Goal: Task Accomplishment & Management: Use online tool/utility

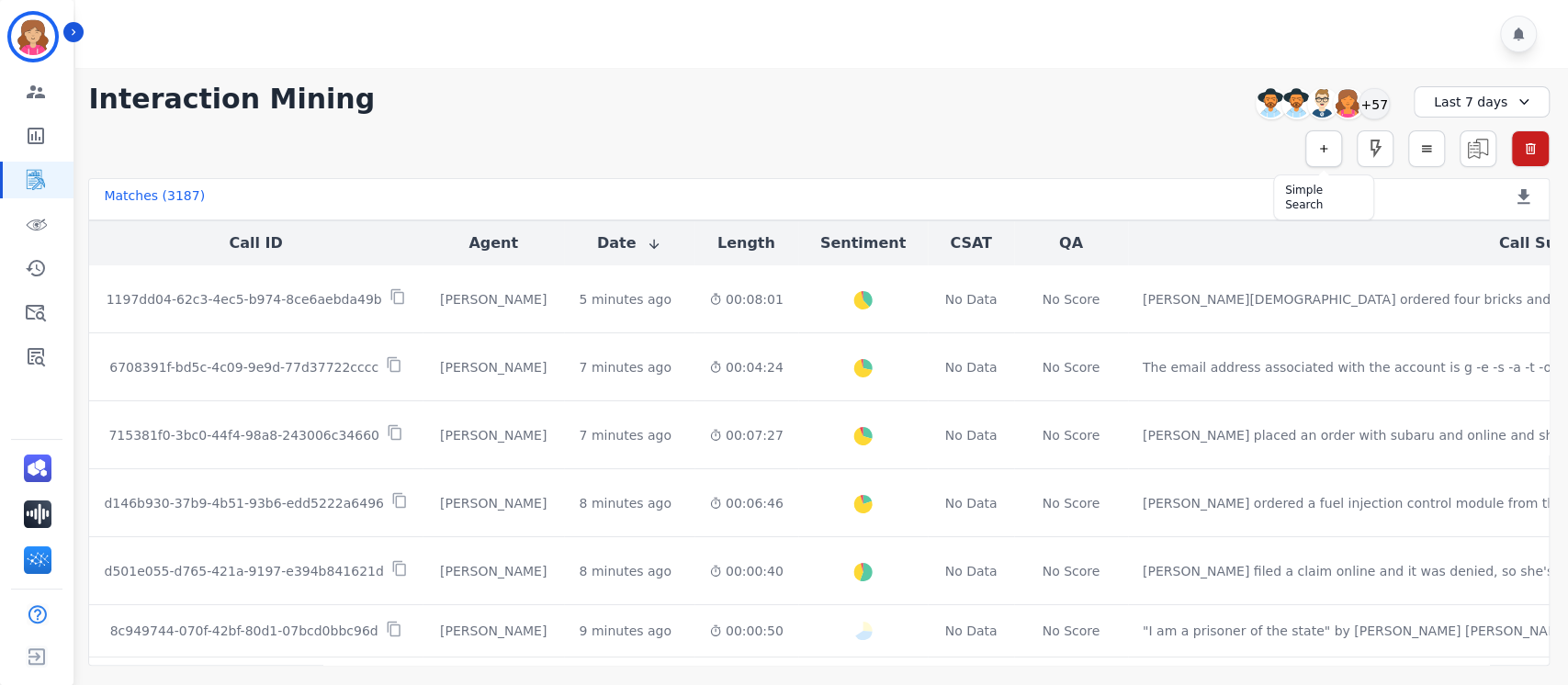
click at [1318, 148] on icon "button" at bounding box center [1324, 149] width 13 height 13
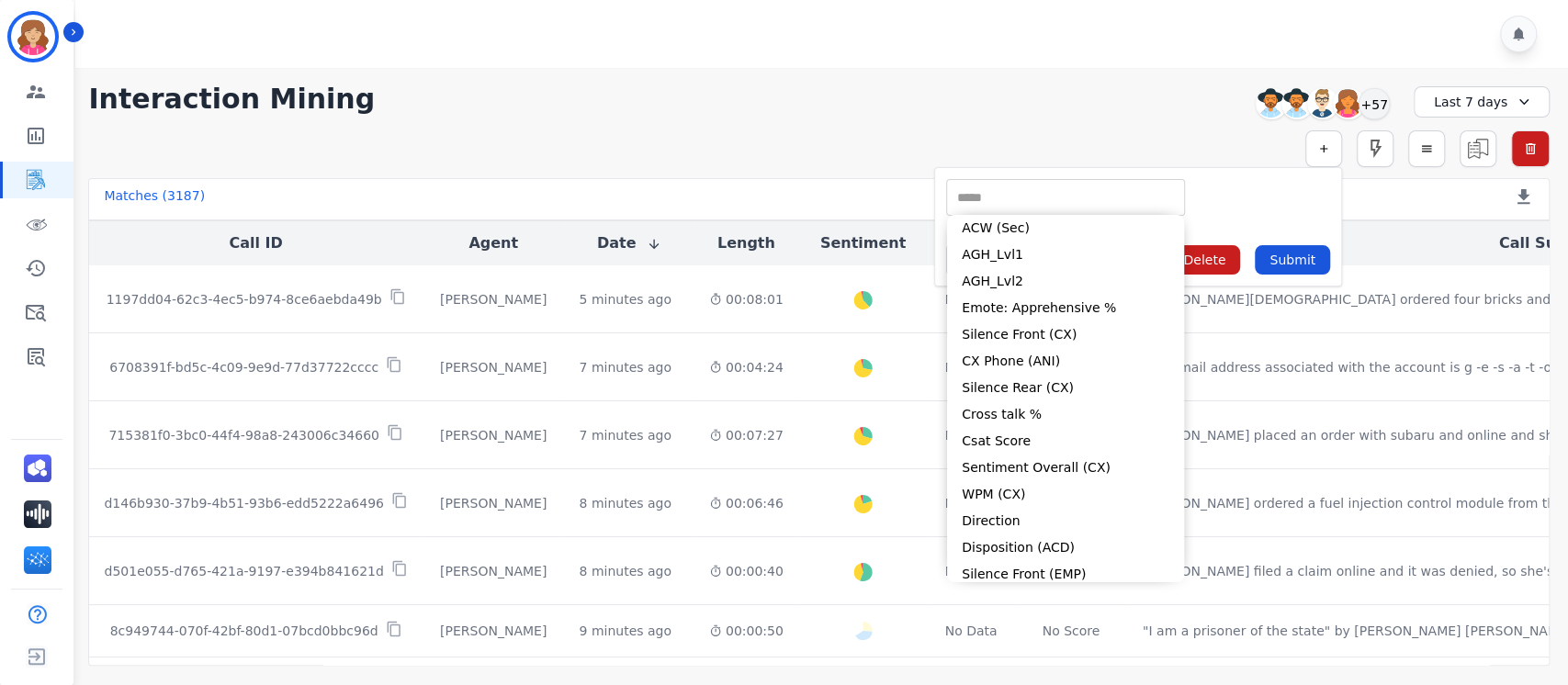
click at [1010, 200] on input "selected options" at bounding box center [1065, 197] width 230 height 19
click at [1018, 356] on li "CX Phone (ANI)" at bounding box center [1065, 361] width 237 height 26
type input "**********"
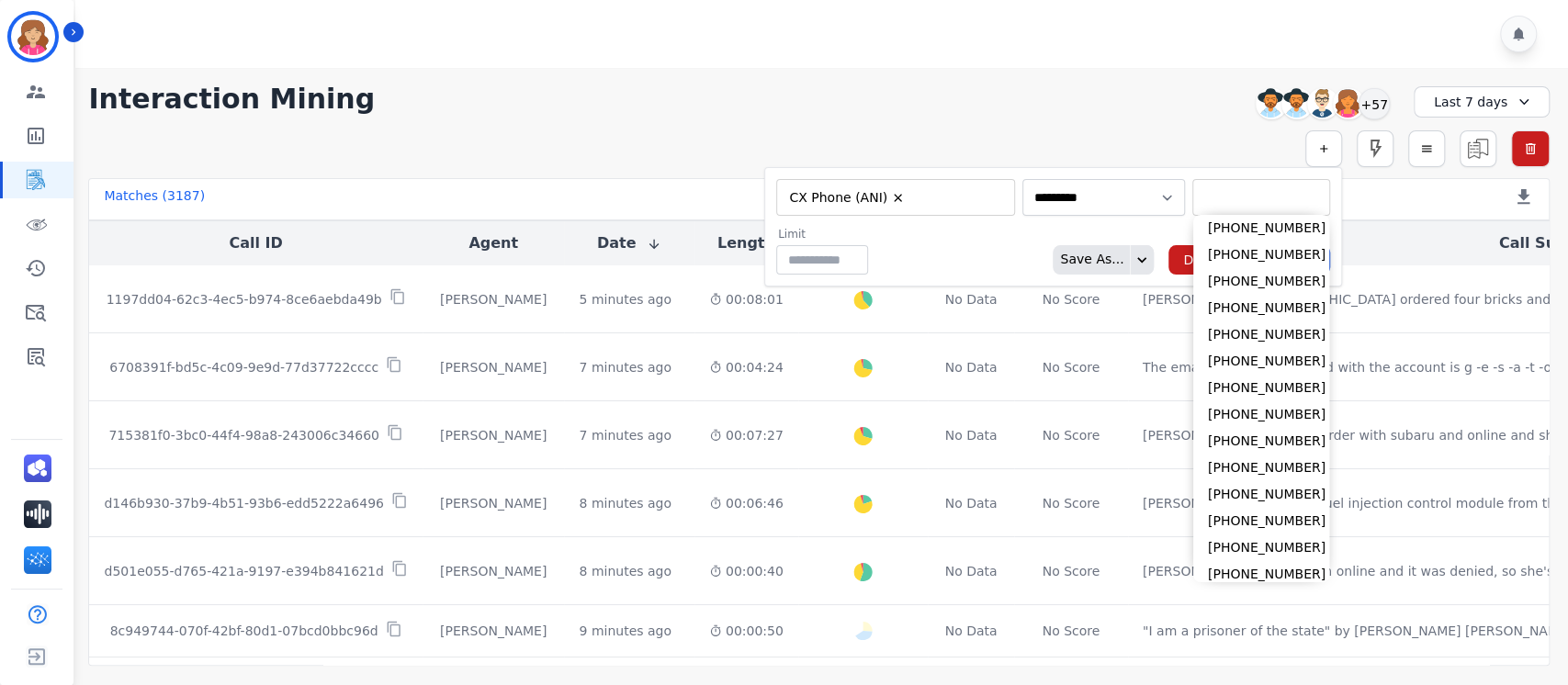
click at [1198, 196] on input "selected options" at bounding box center [1262, 197] width 129 height 19
paste input "**********"
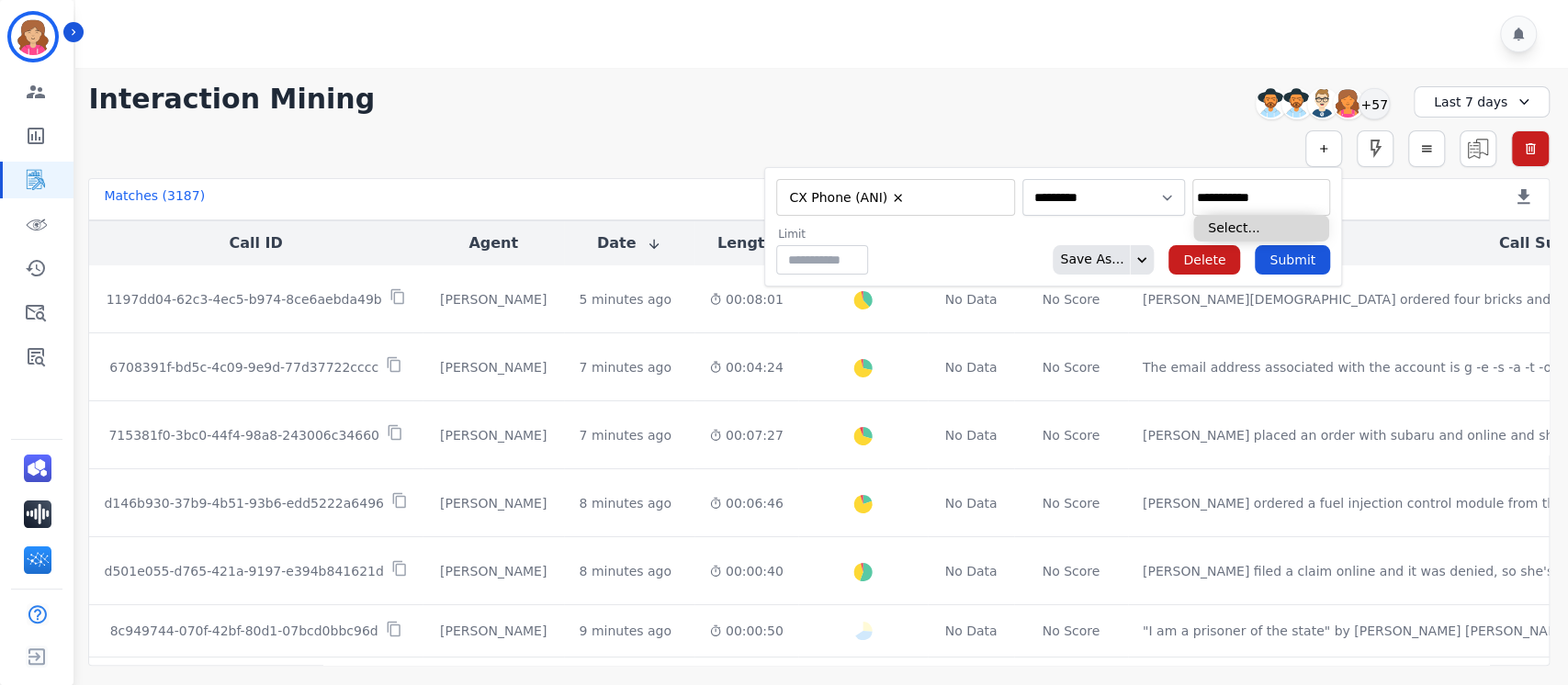
type input "**********"
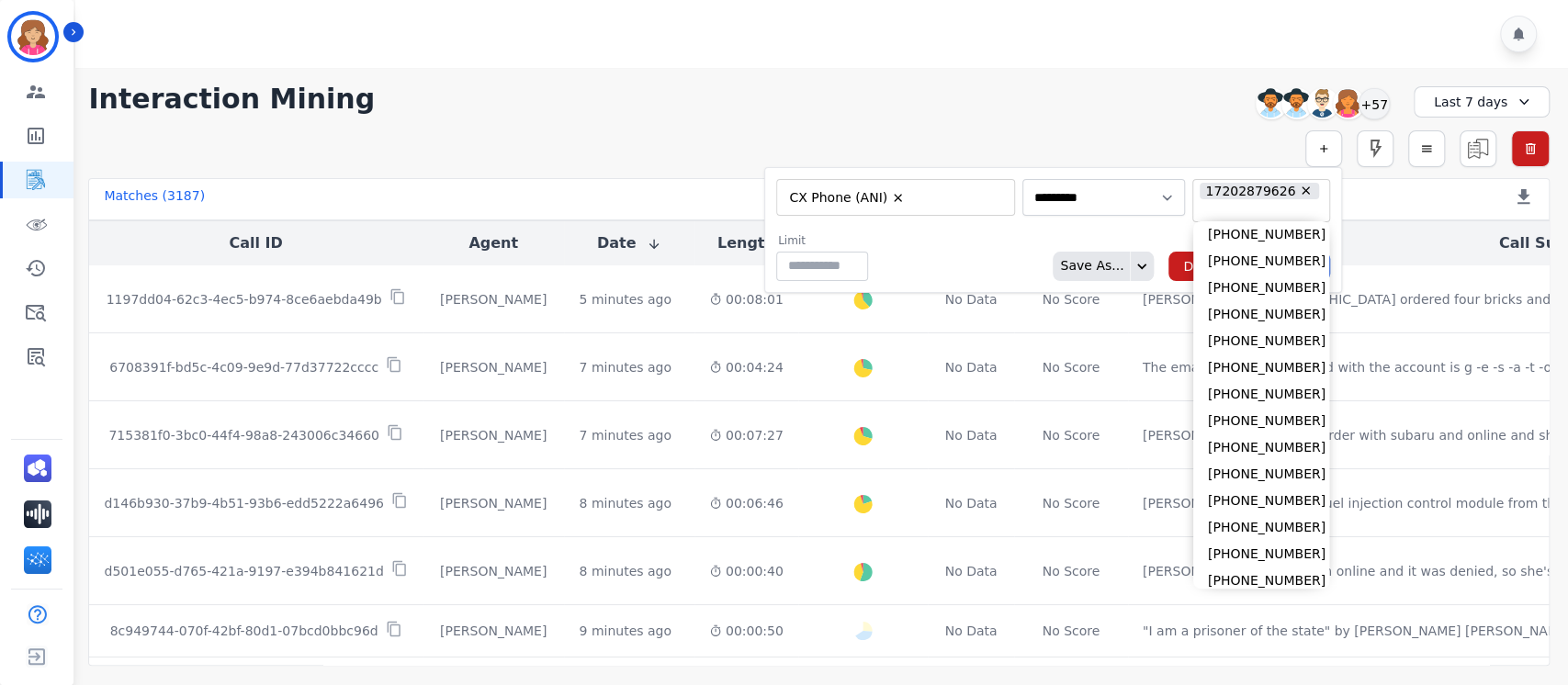
click at [1019, 241] on div "Limit ** Save As... Delete Submit" at bounding box center [1053, 257] width 554 height 48
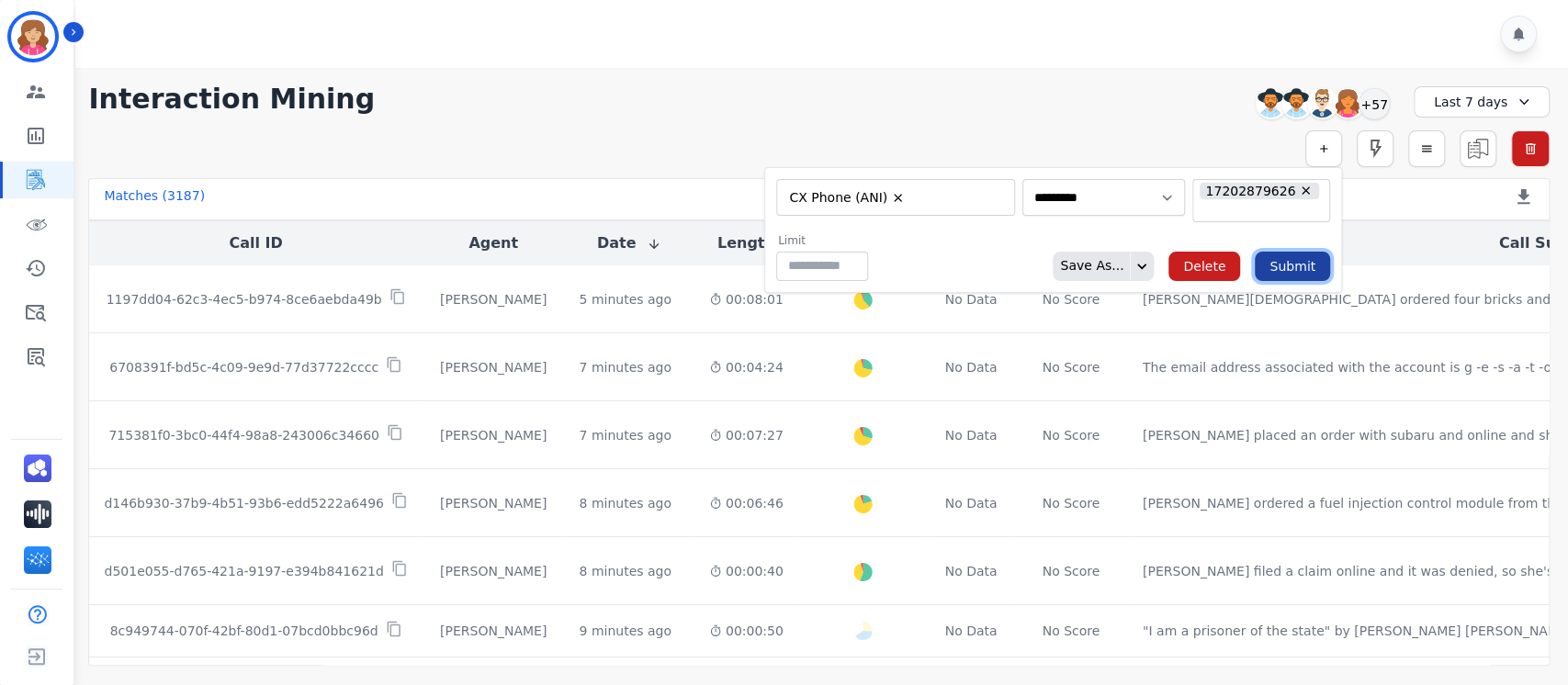
click at [1316, 258] on button "Submit" at bounding box center [1293, 265] width 76 height 29
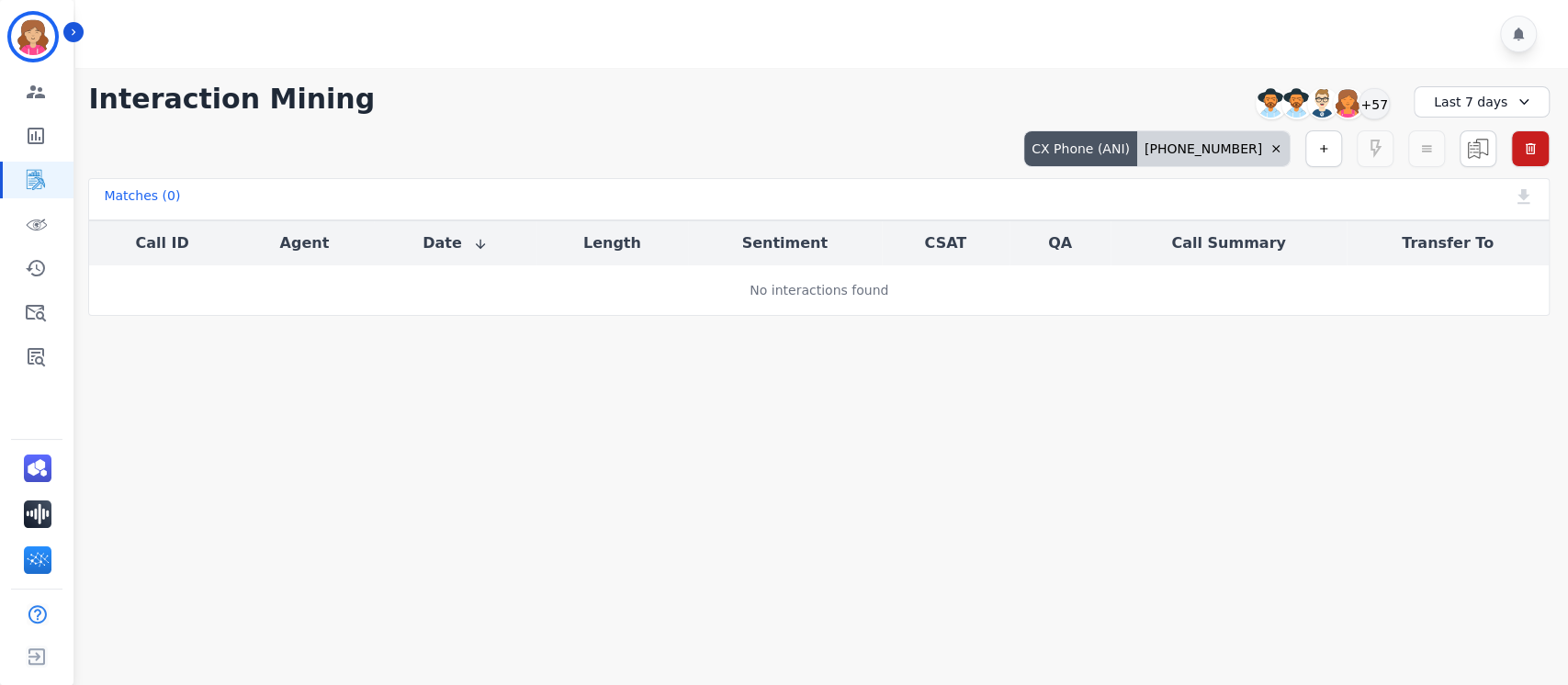
click at [713, 131] on div "CX Phone (ANI) +17202879626 Simple Search Metric Search Advanced Search Saved R…" at bounding box center [818, 148] width 1462 height 37
click at [1528, 147] on icon "button" at bounding box center [1531, 149] width 15 height 15
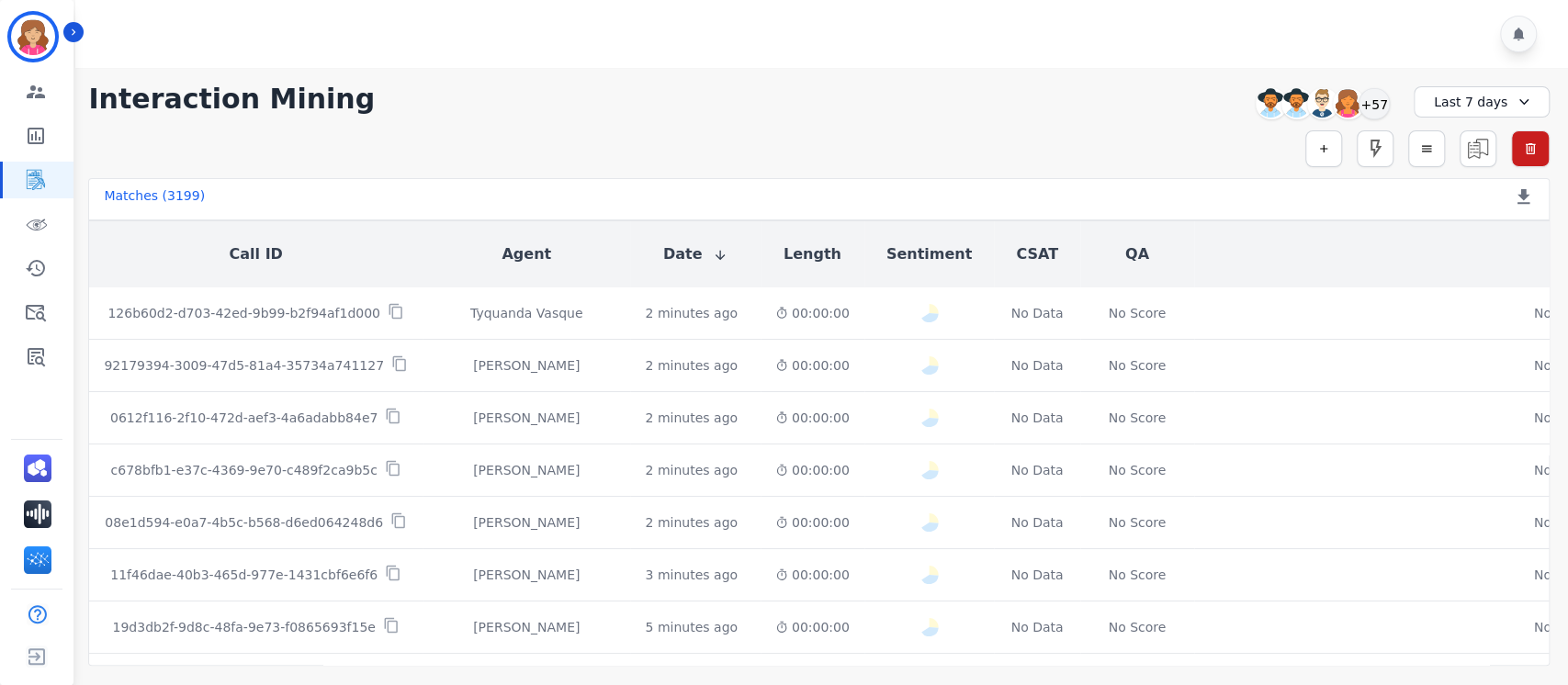
click at [1522, 99] on icon at bounding box center [1524, 101] width 18 height 18
click at [1477, 225] on li "Last 14 days" at bounding box center [1493, 231] width 92 height 18
click at [1322, 147] on icon "button" at bounding box center [1324, 149] width 13 height 13
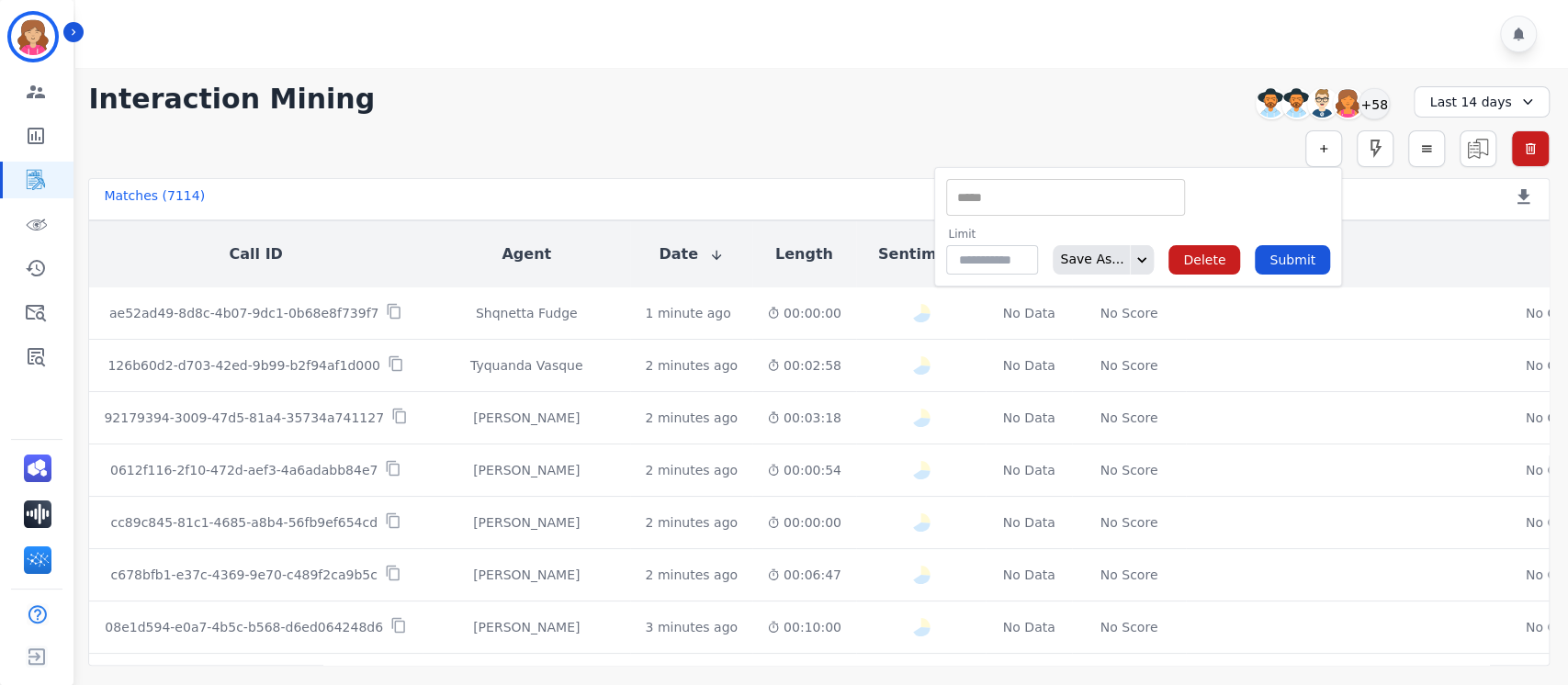
click at [1018, 192] on input "selected options" at bounding box center [1065, 197] width 230 height 19
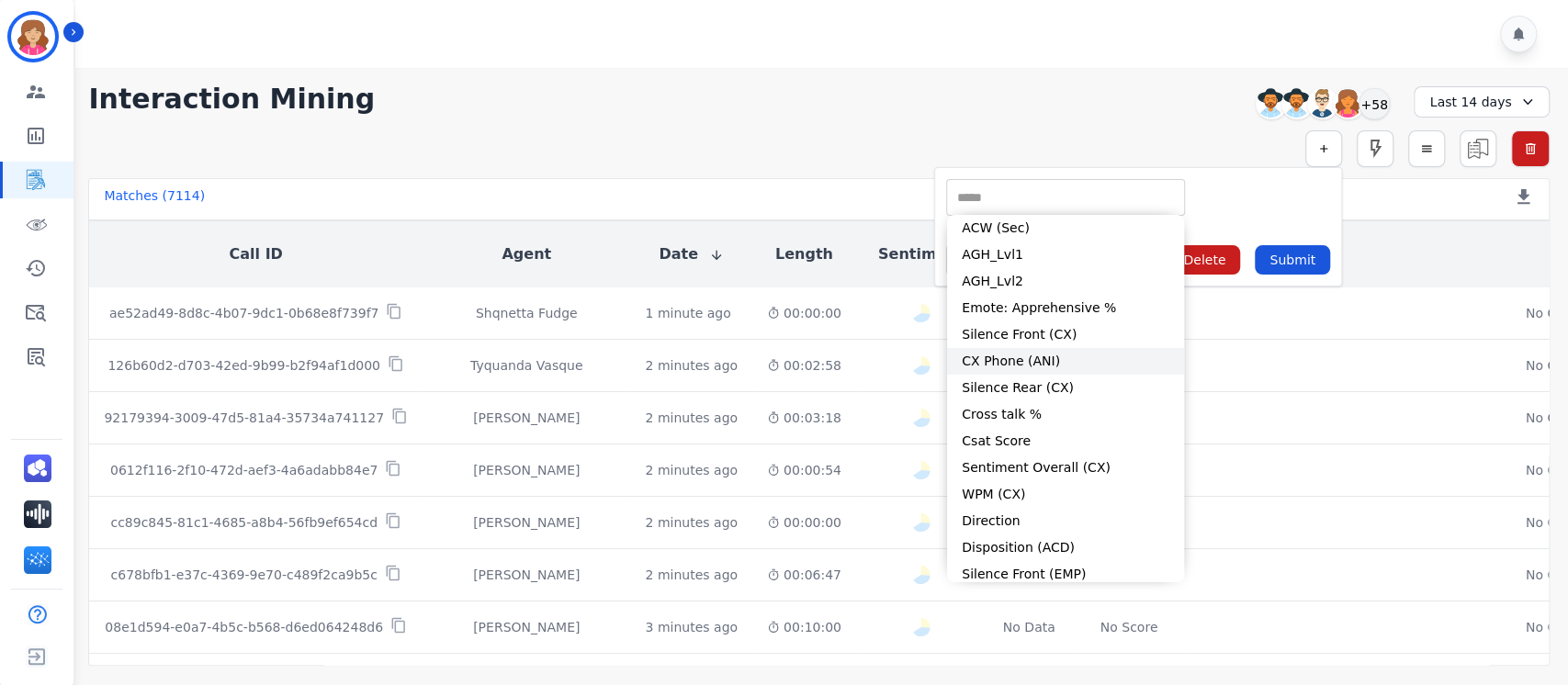
click at [1029, 360] on li "CX Phone (ANI)" at bounding box center [1065, 361] width 237 height 26
type input "**********"
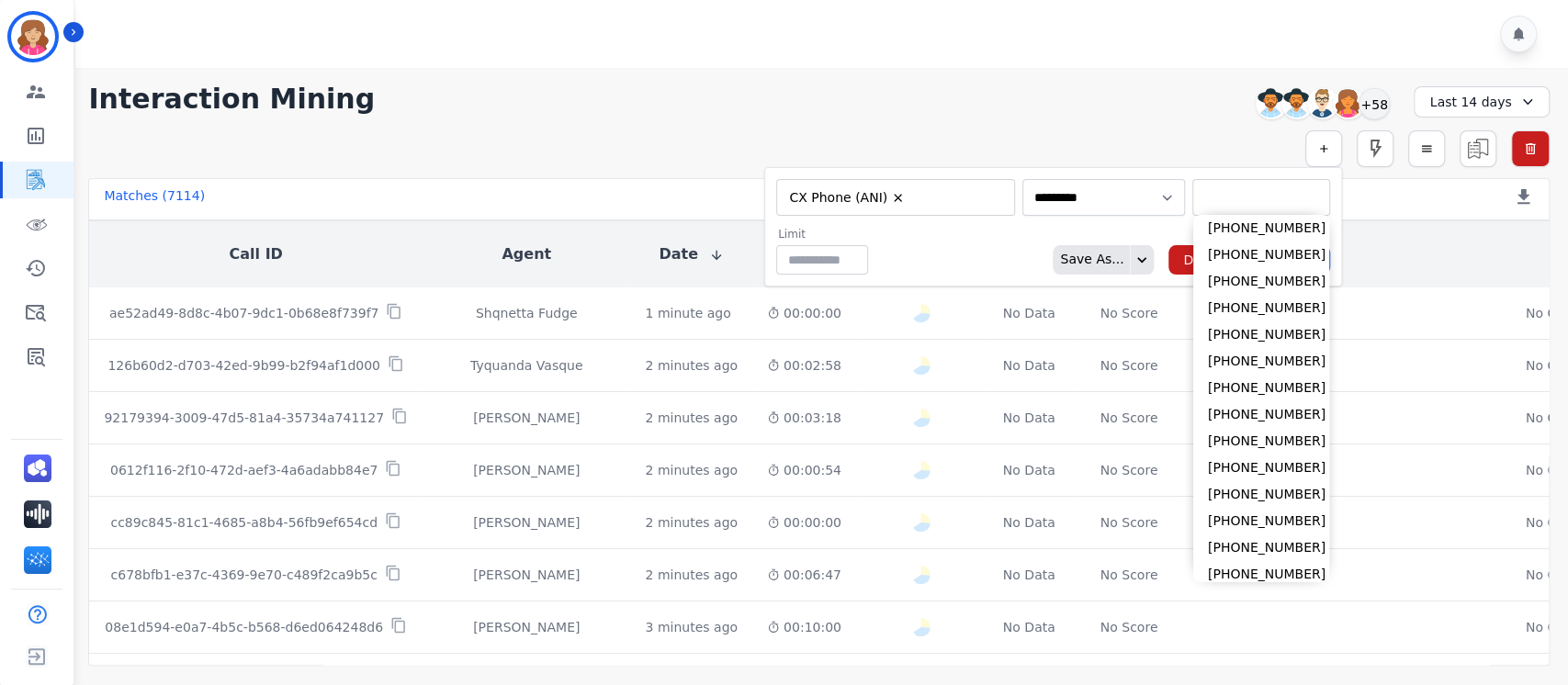
click at [1215, 198] on input "selected options" at bounding box center [1262, 197] width 129 height 19
paste input "**********"
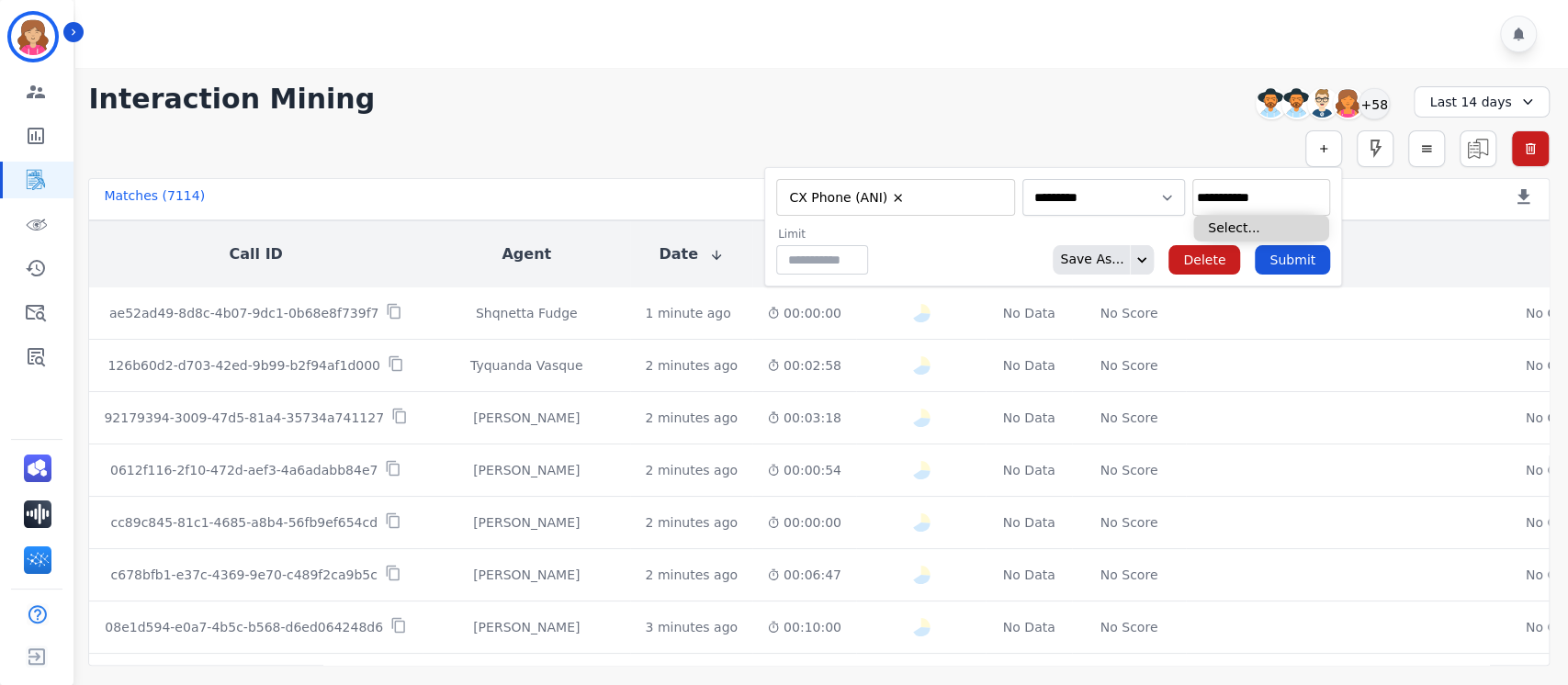
type input "**********"
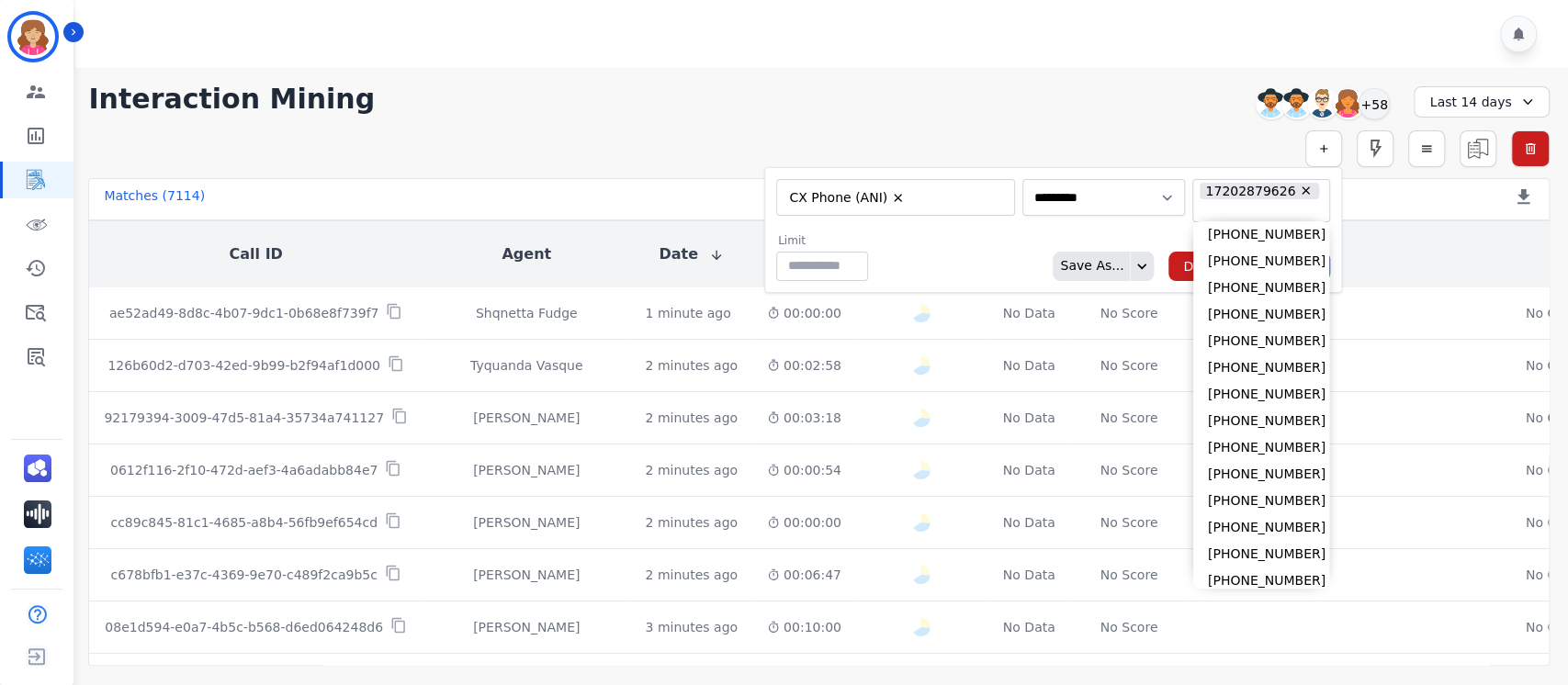
click at [998, 244] on div "Limit ** Save As... Delete Submit" at bounding box center [1053, 257] width 554 height 48
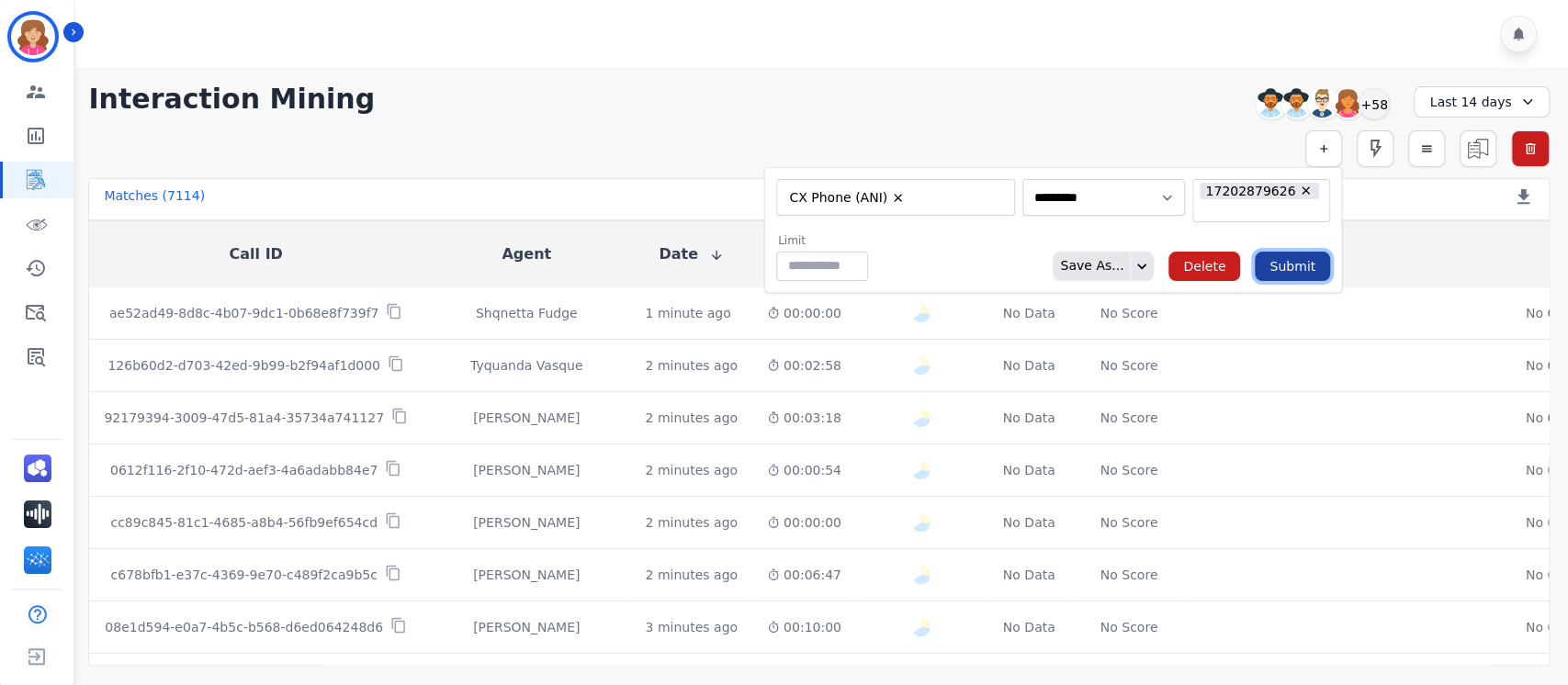
click at [1296, 256] on button "Submit" at bounding box center [1293, 265] width 76 height 29
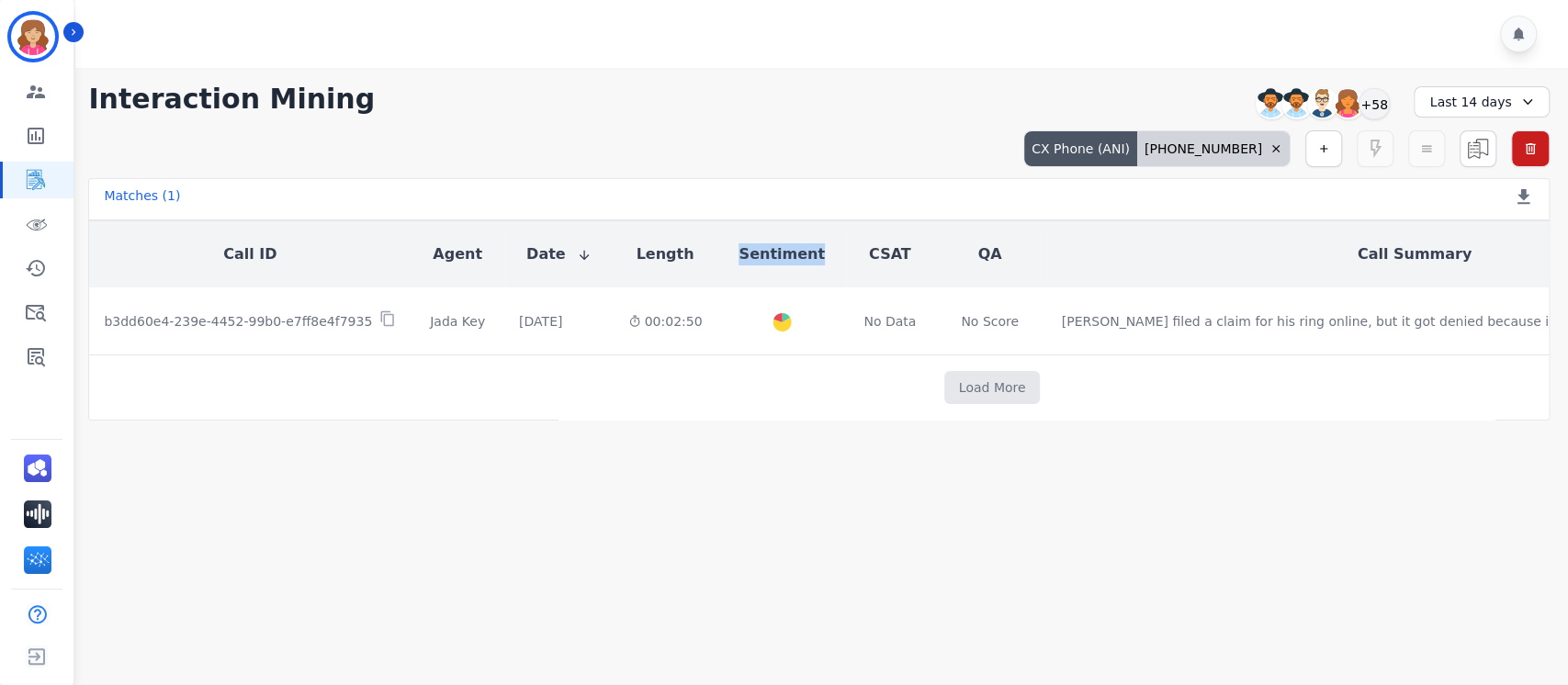
drag, startPoint x: 683, startPoint y: 247, endPoint x: 769, endPoint y: 257, distance: 86.6
click at [769, 257] on th "Sentiment" at bounding box center [781, 254] width 129 height 66
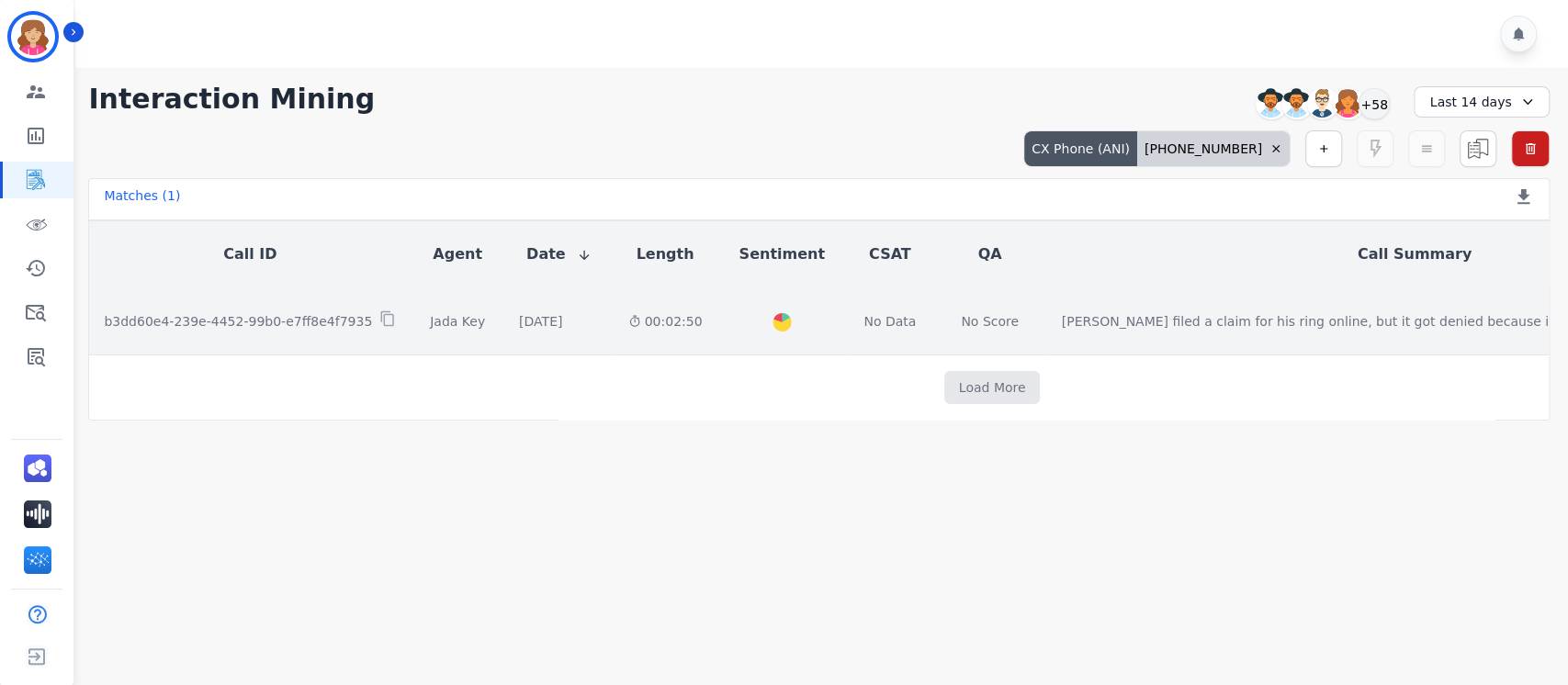
click at [278, 318] on p "b3dd60e4-239e-4452-99b0-e7ff8e4f7935" at bounding box center [238, 321] width 268 height 18
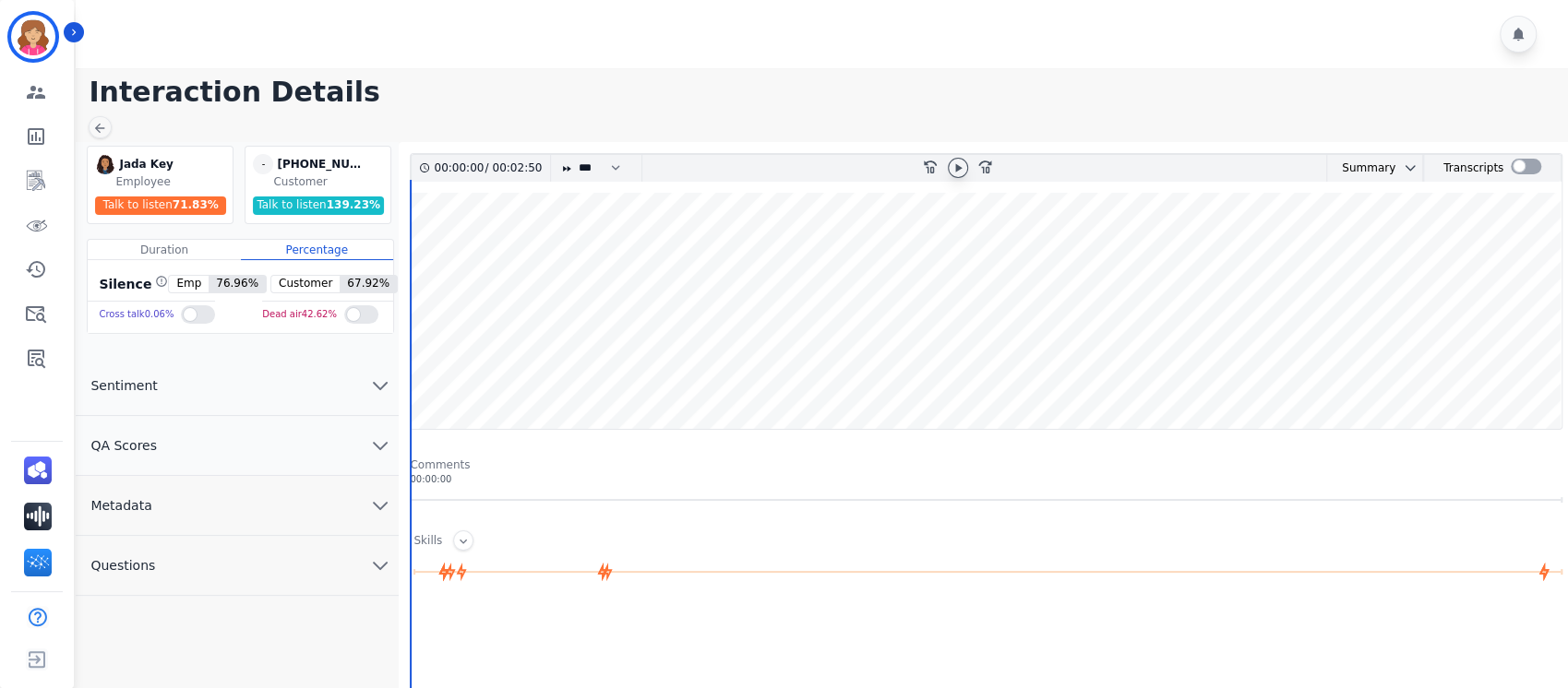
click at [955, 168] on icon at bounding box center [958, 167] width 7 height 9
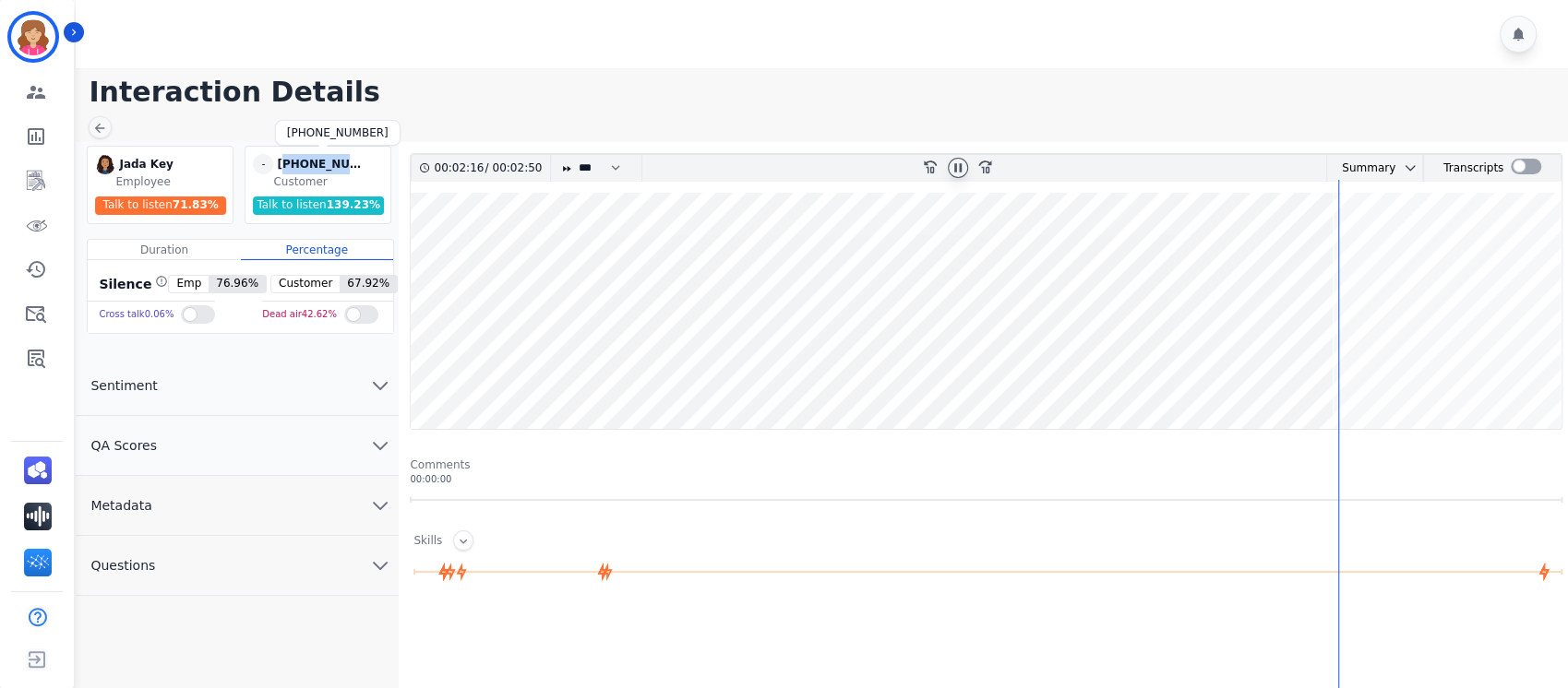
drag, startPoint x: 356, startPoint y: 164, endPoint x: 288, endPoint y: 164, distance: 68.0
click at [288, 164] on div "+17202879626" at bounding box center [323, 163] width 92 height 20
copy div "17202879626"
click at [378, 504] on icon "chevron down" at bounding box center [380, 505] width 22 height 22
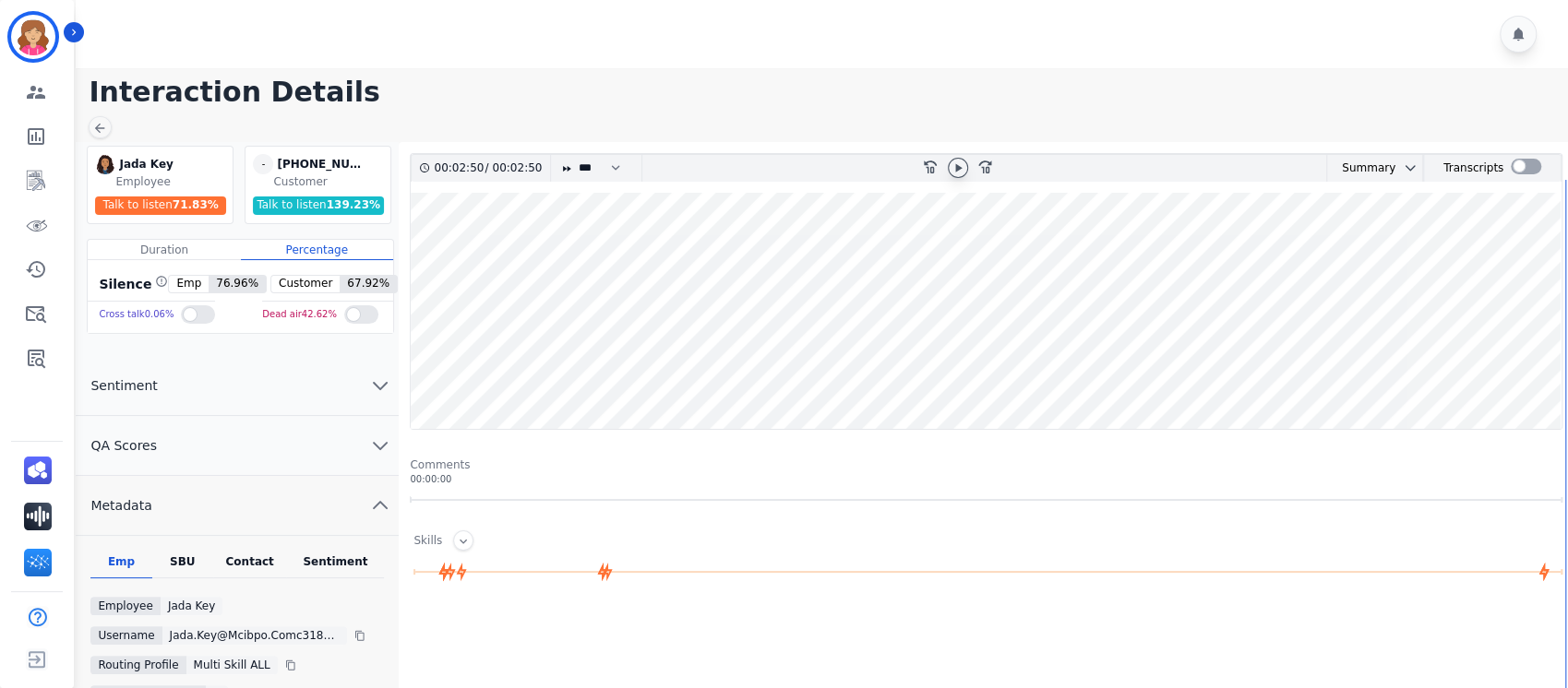
drag, startPoint x: 1566, startPoint y: 222, endPoint x: 1569, endPoint y: 278, distance: 56.1
click at [1568, 278] on html "Christy Eastridge ID: Christy_Eastridge Engagement Team Metrics Interaction Min…" at bounding box center [784, 496] width 1568 height 993
click at [251, 561] on div "Contact" at bounding box center [251, 566] width 74 height 24
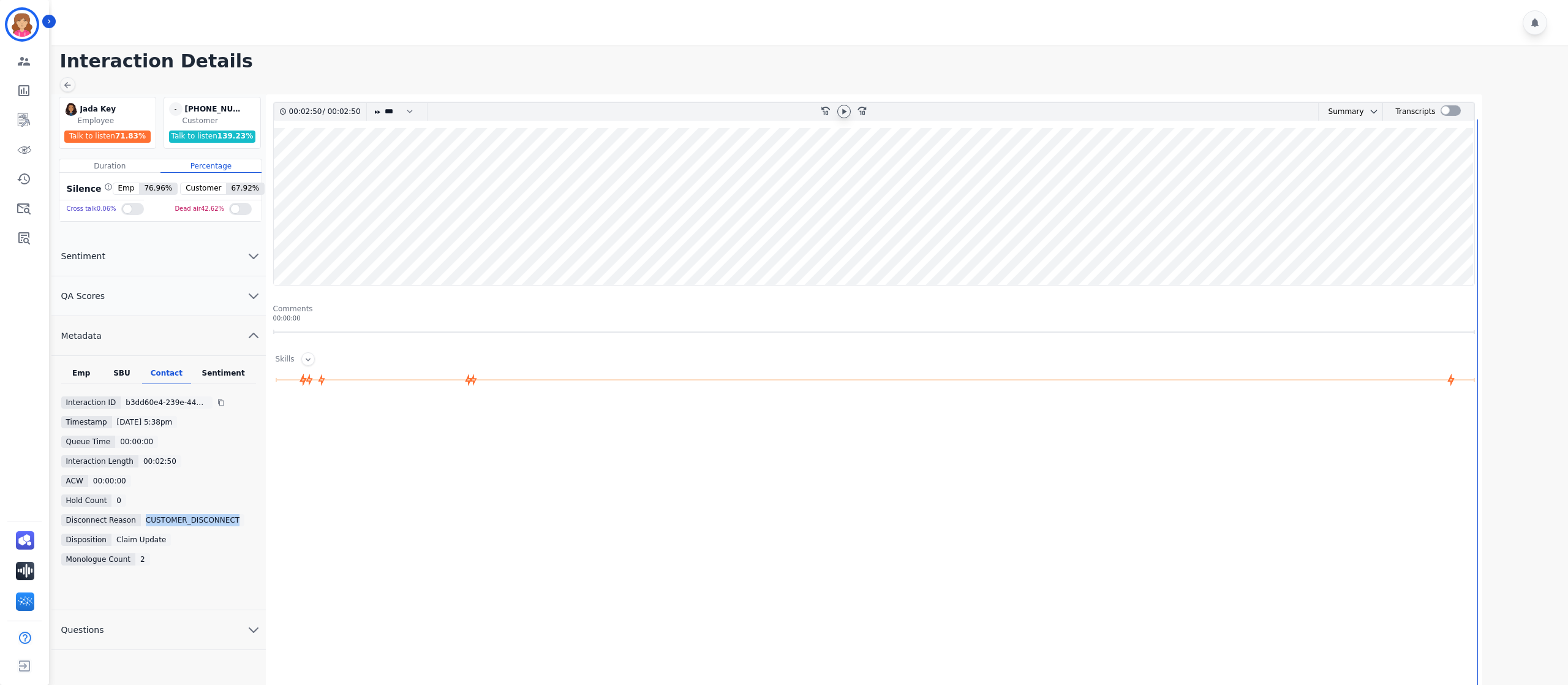
drag, startPoint x: 138, startPoint y: 515, endPoint x: 227, endPoint y: 519, distance: 89.1
click at [227, 456] on div "CUSTOMER_DISCONNECT" at bounding box center [198, 520] width 115 height 12
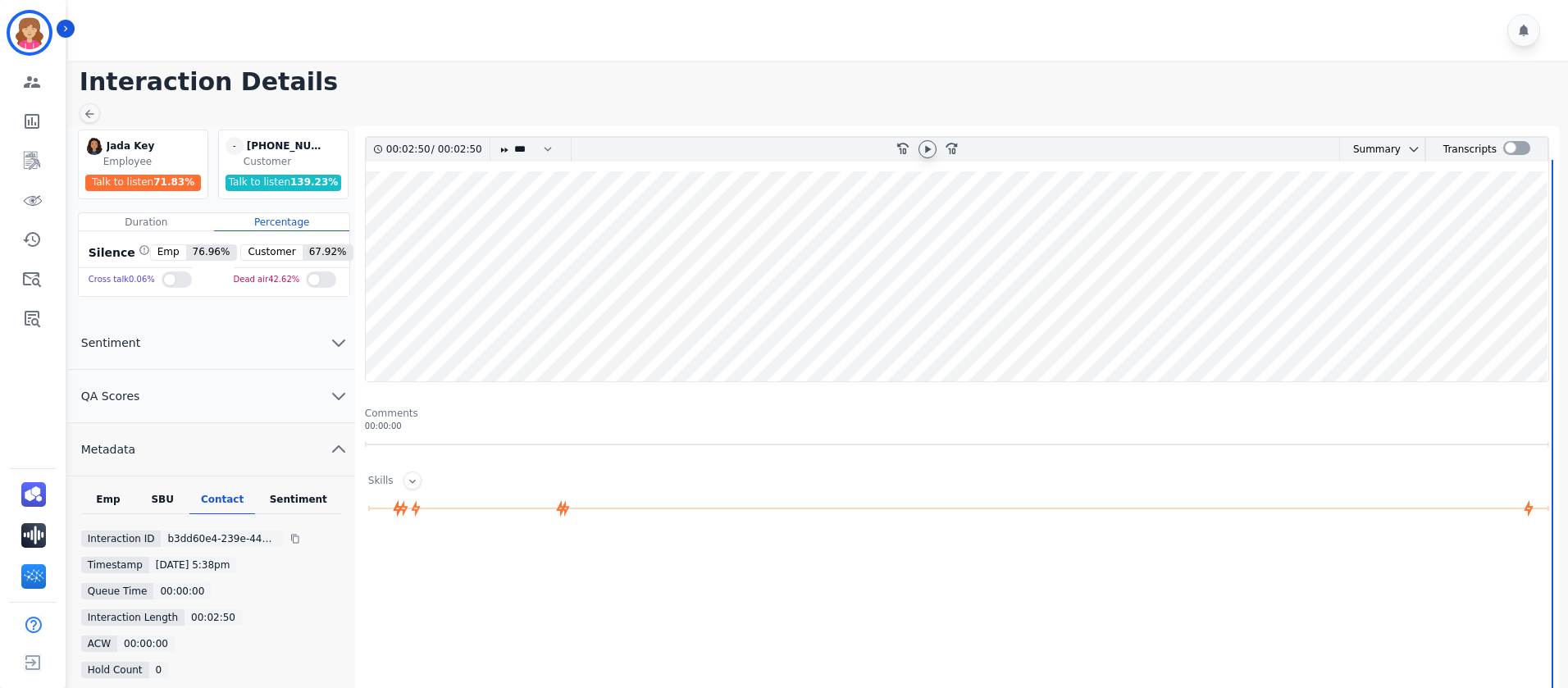
click at [926, 144] on icon at bounding box center [928, 149] width 13 height 13
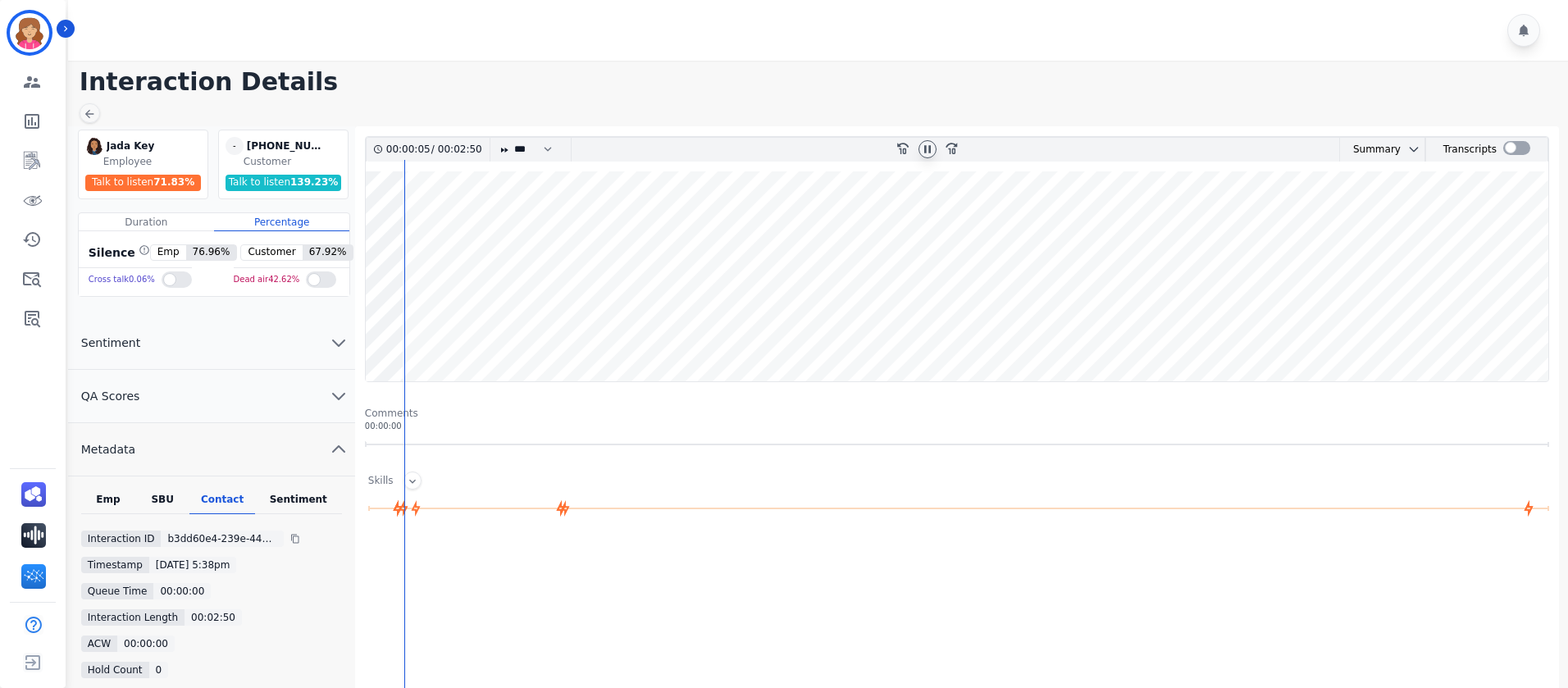
click at [1184, 232] on wave at bounding box center [957, 276] width 1183 height 210
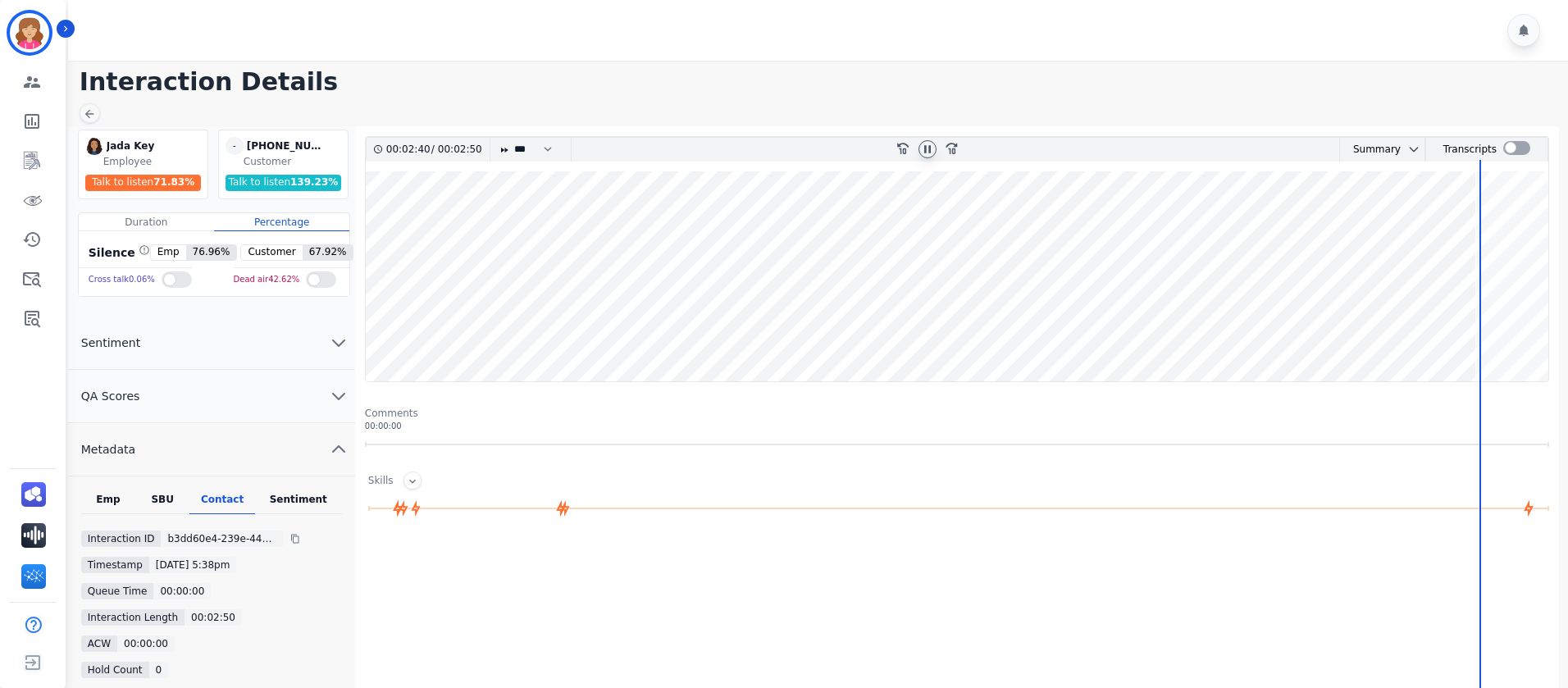
click at [926, 153] on icon at bounding box center [928, 149] width 13 height 13
click at [928, 143] on icon at bounding box center [928, 149] width 13 height 13
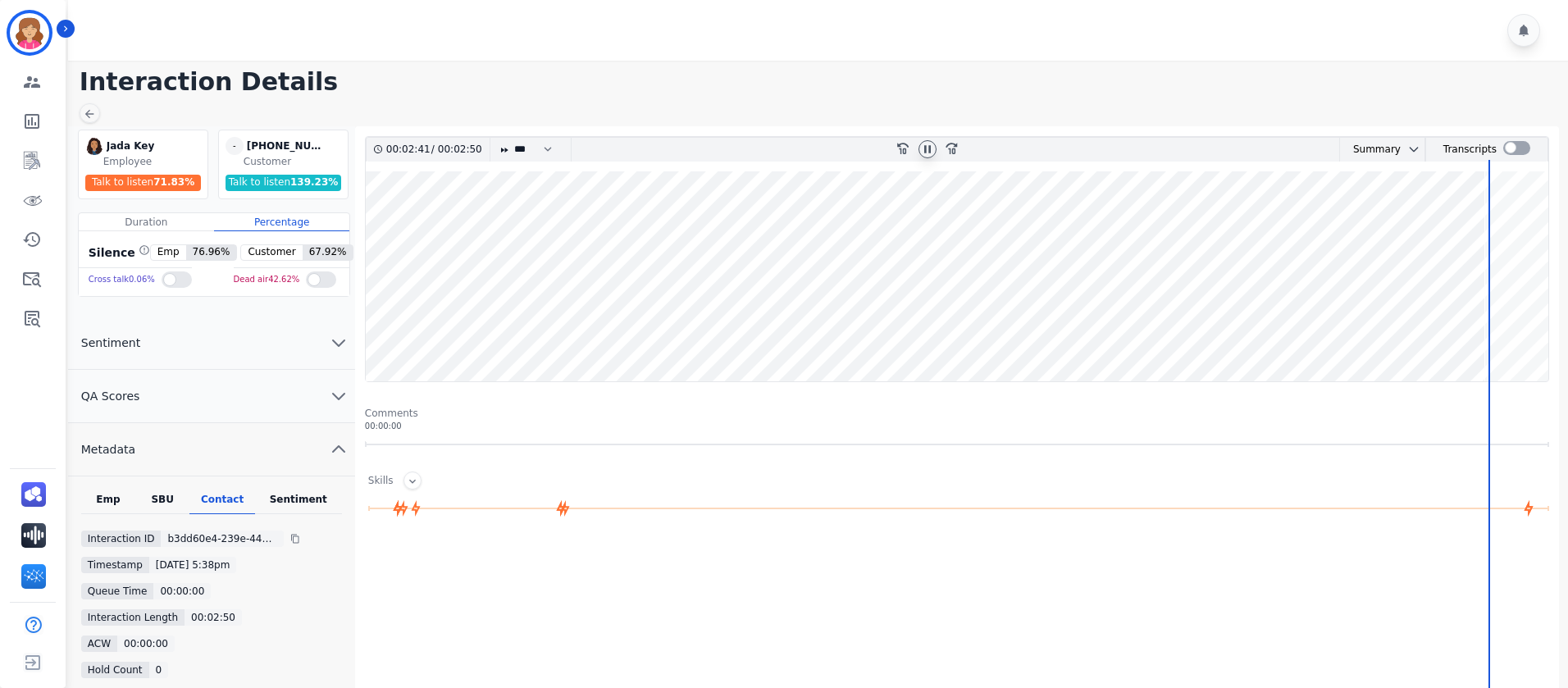
click at [873, 175] on wave at bounding box center [957, 276] width 1183 height 210
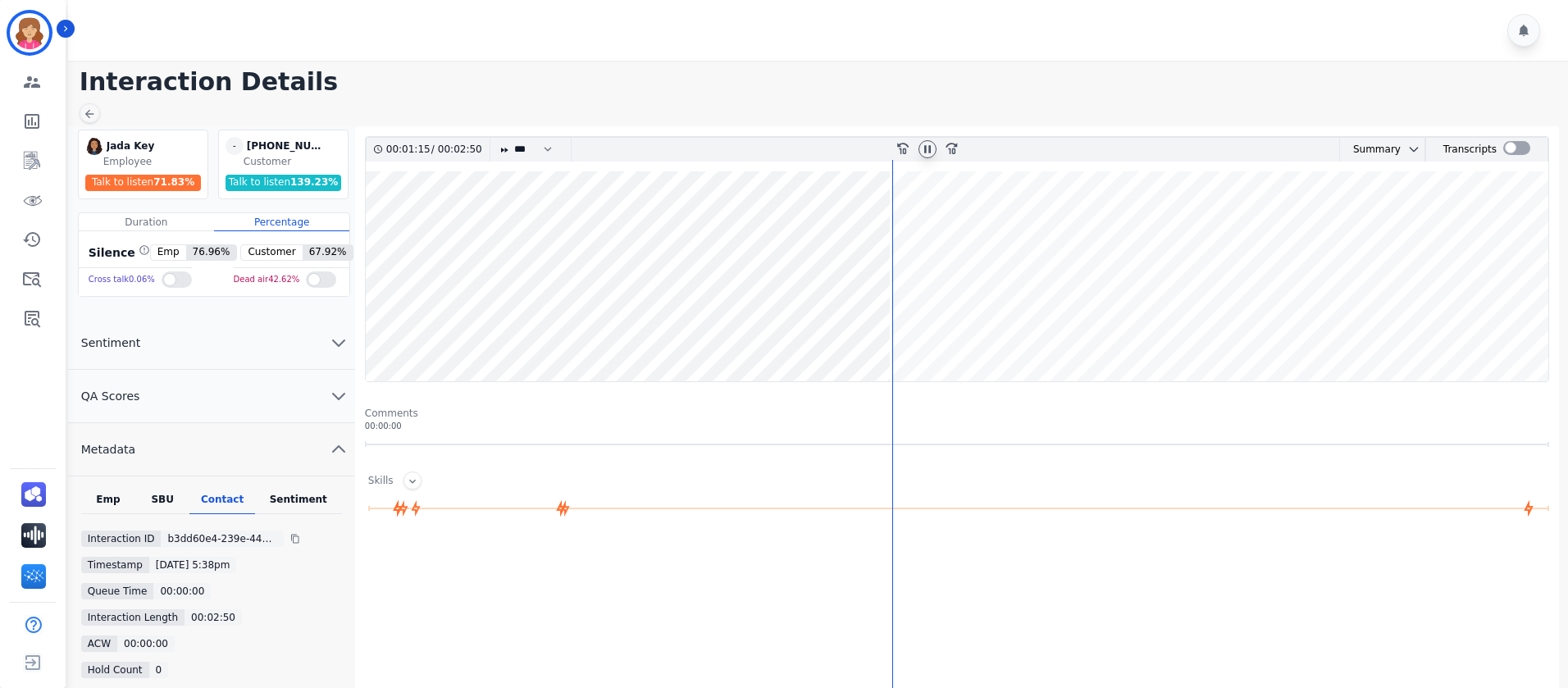
click at [878, 251] on wave at bounding box center [957, 276] width 1183 height 210
click at [838, 251] on wave at bounding box center [957, 276] width 1183 height 210
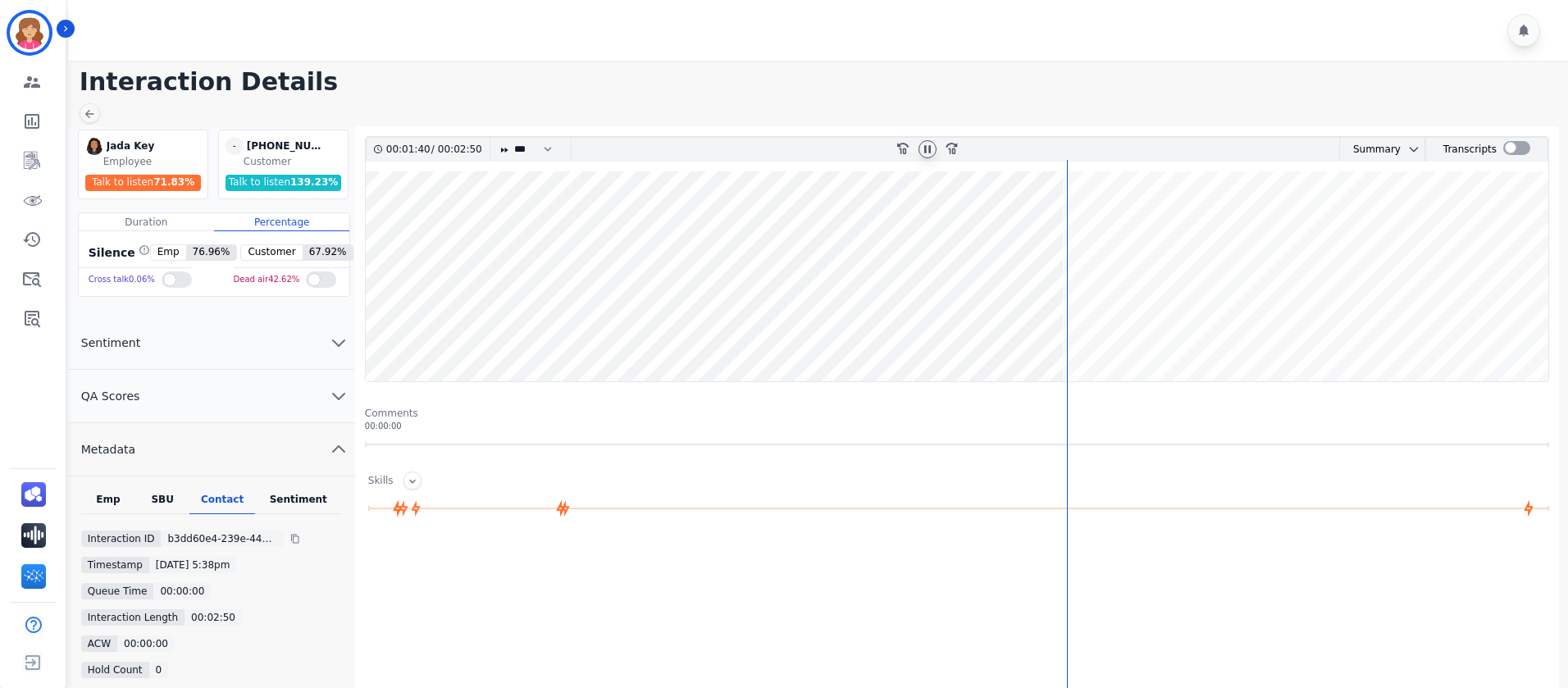
click at [926, 147] on icon at bounding box center [928, 148] width 7 height 8
click at [927, 146] on icon at bounding box center [928, 149] width 13 height 13
click at [1398, 286] on wave at bounding box center [957, 276] width 1183 height 210
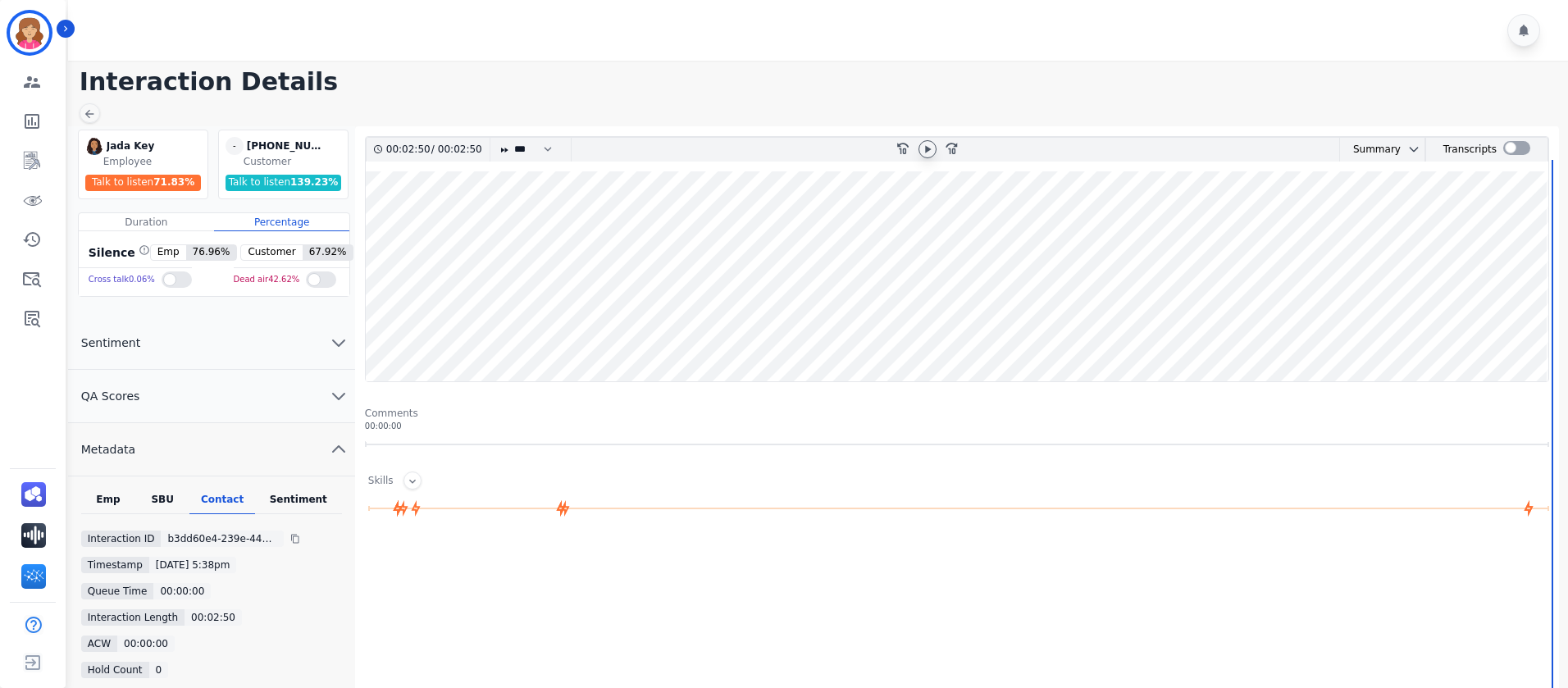
click at [120, 444] on span "Metadata" at bounding box center [108, 449] width 80 height 16
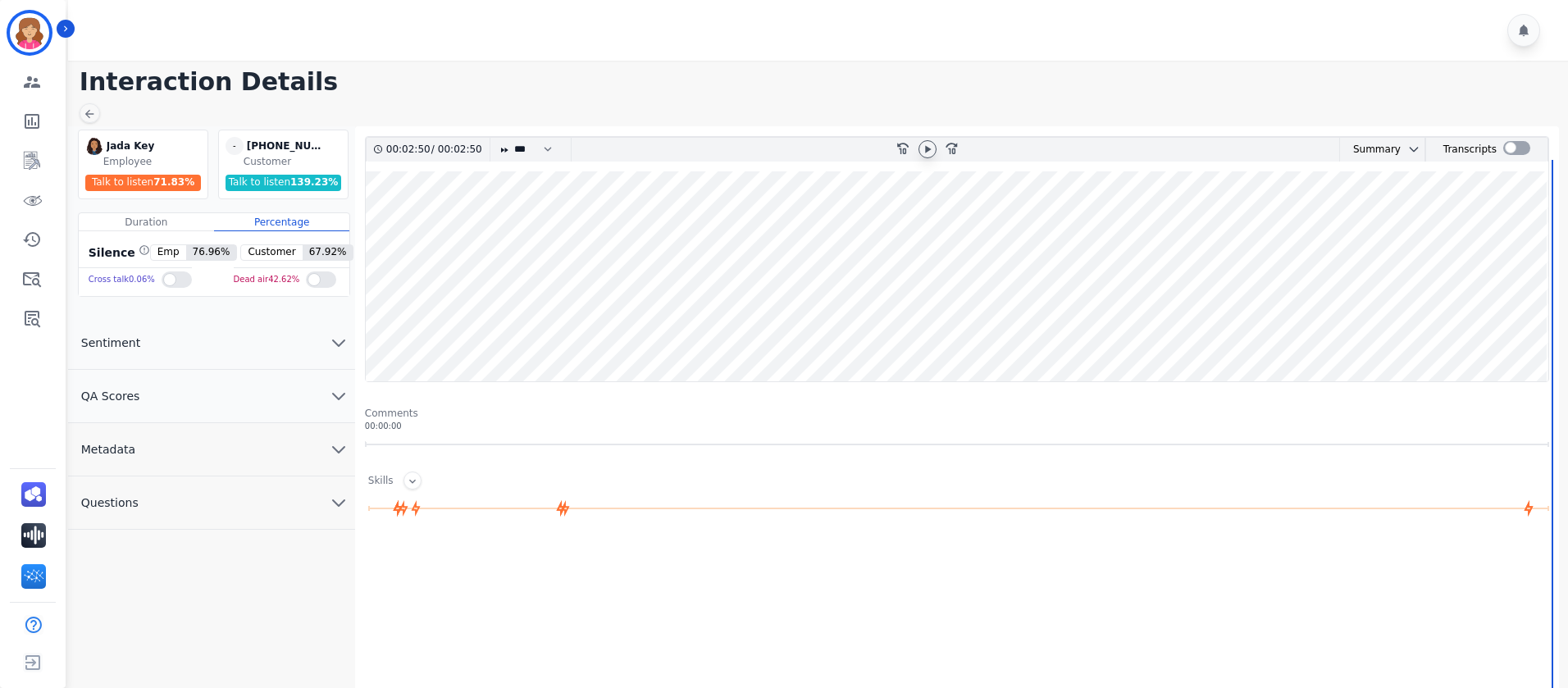
click at [115, 444] on span "Metadata" at bounding box center [108, 449] width 80 height 16
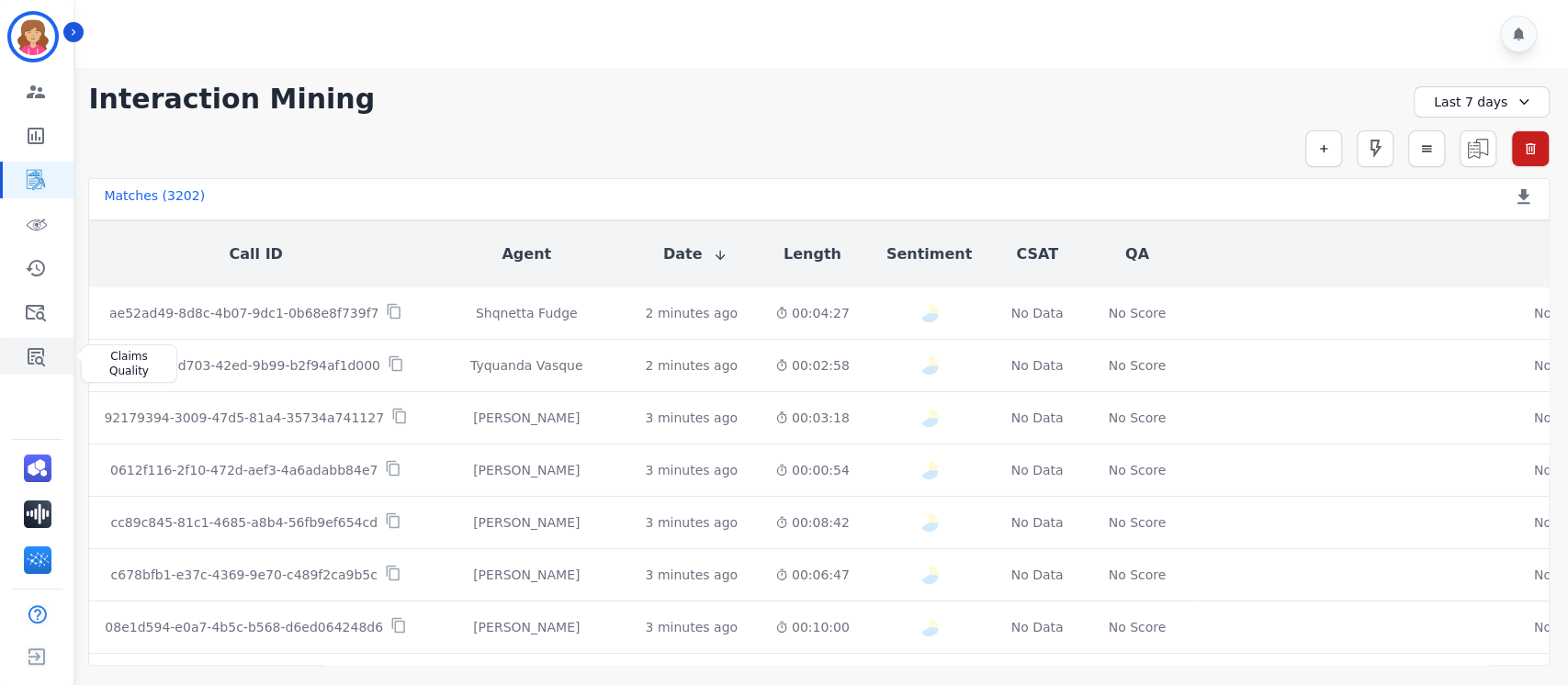
click at [39, 356] on icon "Sidebar" at bounding box center [35, 356] width 22 height 22
